Goal: Information Seeking & Learning: Learn about a topic

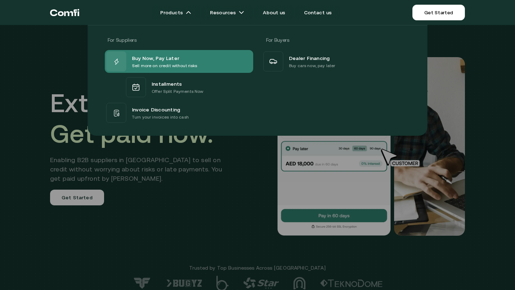
click at [168, 61] on span "Buy Now, Pay Later" at bounding box center [155, 58] width 47 height 9
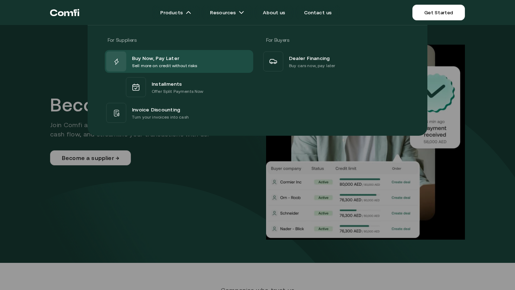
click at [115, 211] on div at bounding box center [257, 170] width 515 height 290
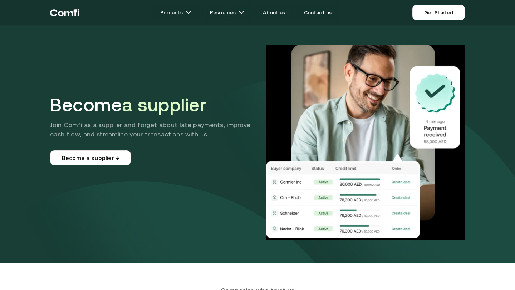
click at [224, 74] on div "Become a supplier Join Comfi as a supplier and forget about late payments, impr…" at bounding box center [257, 142] width 415 height 195
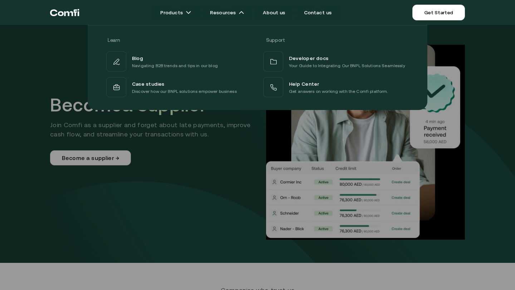
click at [190, 222] on div at bounding box center [257, 170] width 515 height 290
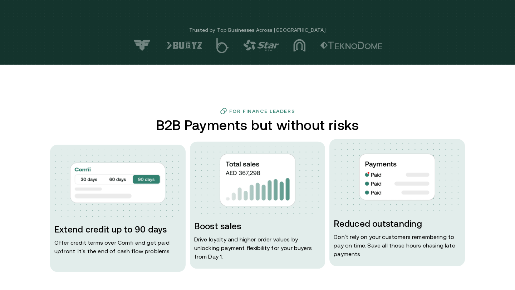
scroll to position [175, 0]
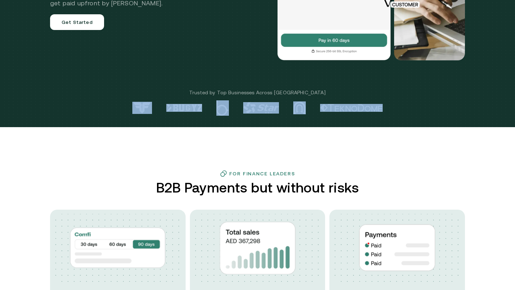
drag, startPoint x: 391, startPoint y: 107, endPoint x: 136, endPoint y: 116, distance: 254.9
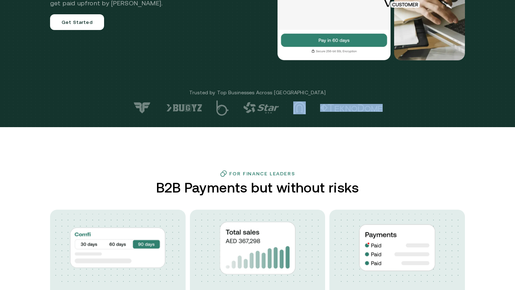
drag, startPoint x: 389, startPoint y: 107, endPoint x: 308, endPoint y: 108, distance: 80.8
click at [308, 108] on div at bounding box center [257, 107] width 515 height 15
drag, startPoint x: 214, startPoint y: 99, endPoint x: 225, endPoint y: 122, distance: 25.7
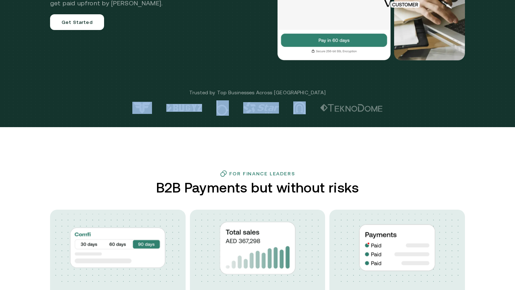
drag, startPoint x: 140, startPoint y: 114, endPoint x: 309, endPoint y: 102, distance: 169.1
click at [147, 114] on img at bounding box center [142, 108] width 20 height 12
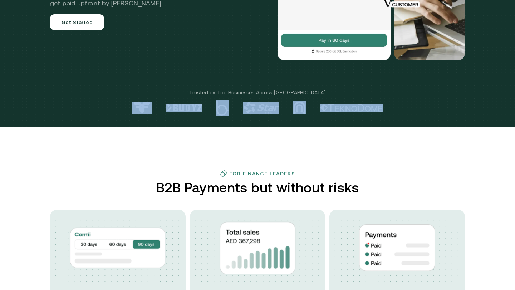
drag, startPoint x: 398, startPoint y: 110, endPoint x: 120, endPoint y: 109, distance: 277.3
click at [120, 109] on div at bounding box center [257, 107] width 515 height 15
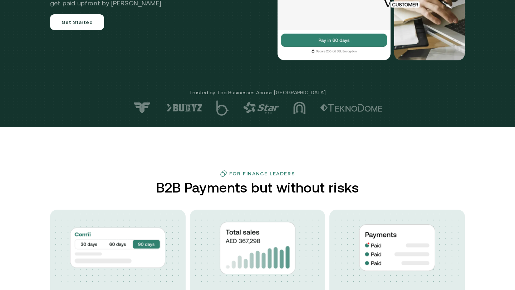
click at [166, 232] on img at bounding box center [117, 248] width 127 height 68
